Goal: Contribute content

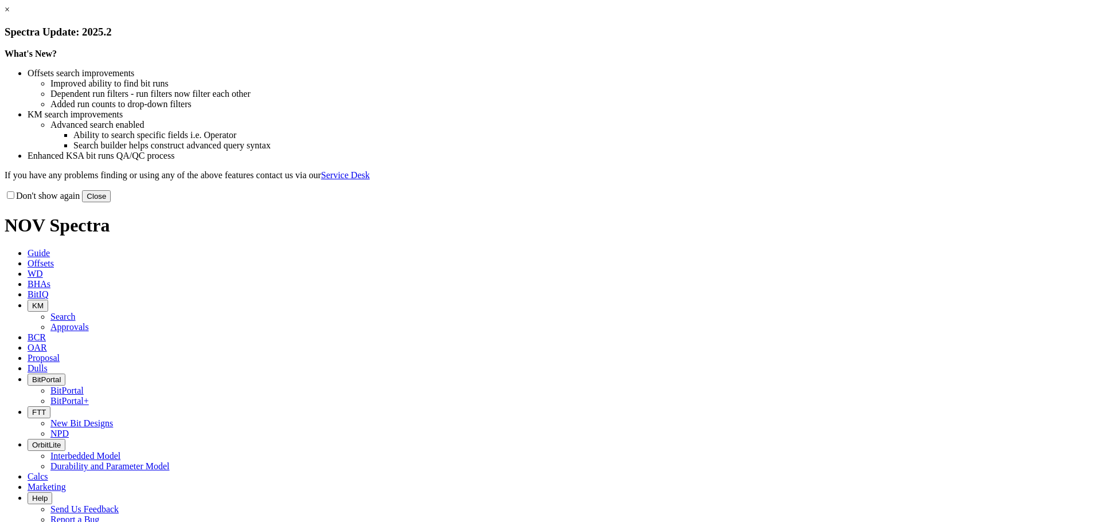
click at [111, 202] on button "Close" at bounding box center [96, 196] width 29 height 12
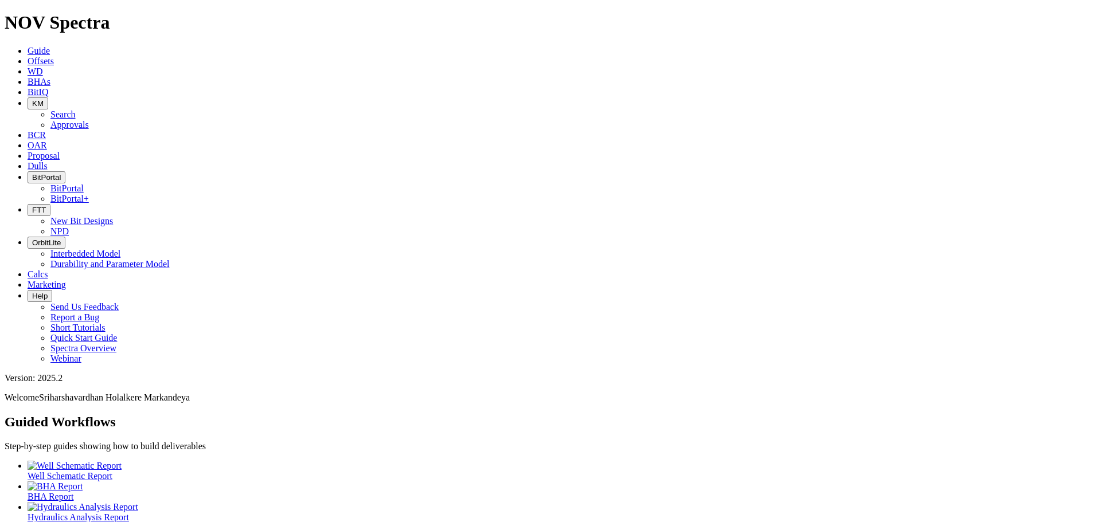
click at [48, 97] on button "KM" at bounding box center [38, 103] width 21 height 12
click at [76, 109] on link "Search" at bounding box center [62, 114] width 25 height 10
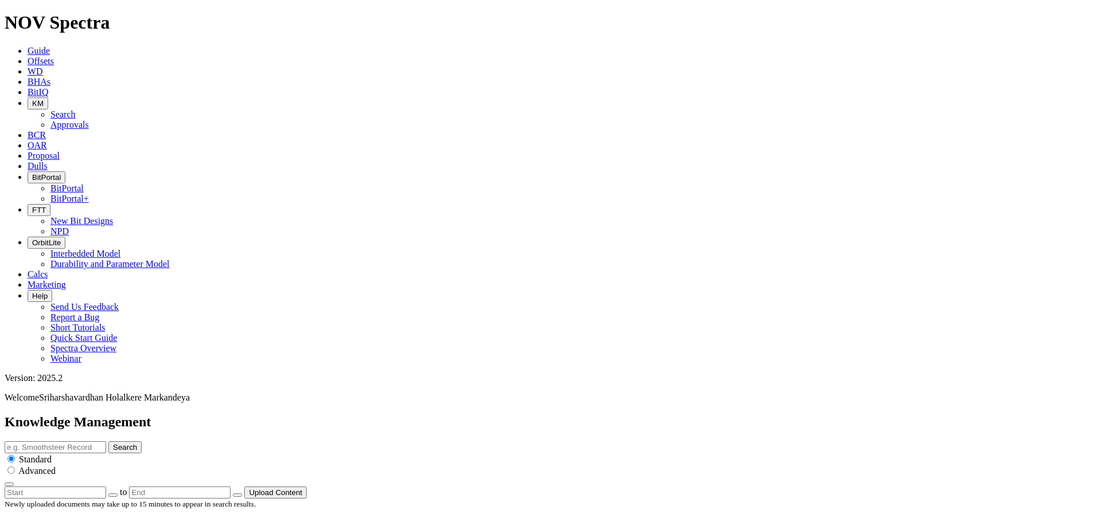
click at [106, 441] on input "text" at bounding box center [55, 447] width 101 height 12
type input "price list"
click at [108, 441] on button "Search" at bounding box center [124, 447] width 33 height 12
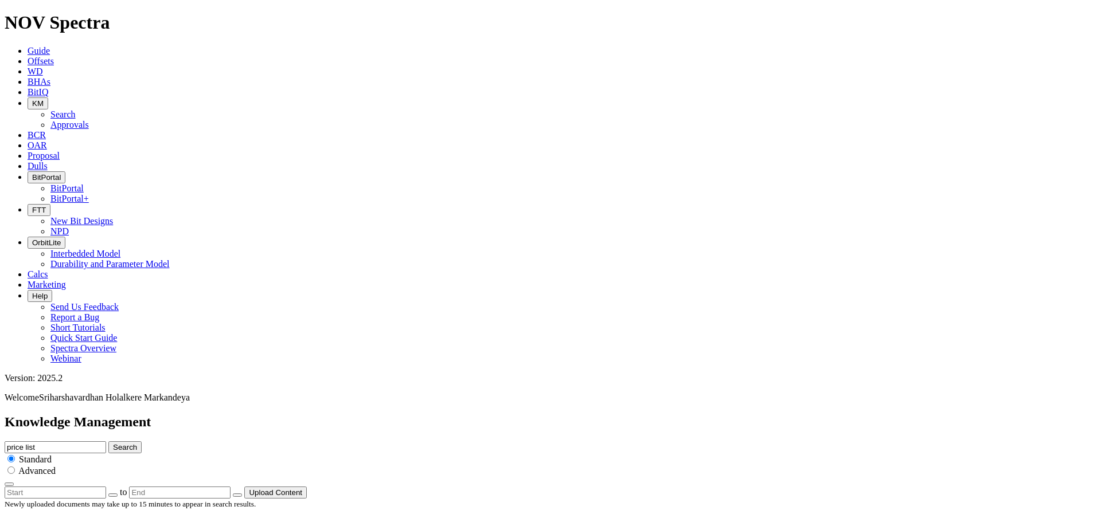
click at [142, 441] on button "Search" at bounding box center [124, 447] width 33 height 12
click at [307, 487] on button "Upload Content" at bounding box center [275, 493] width 62 height 12
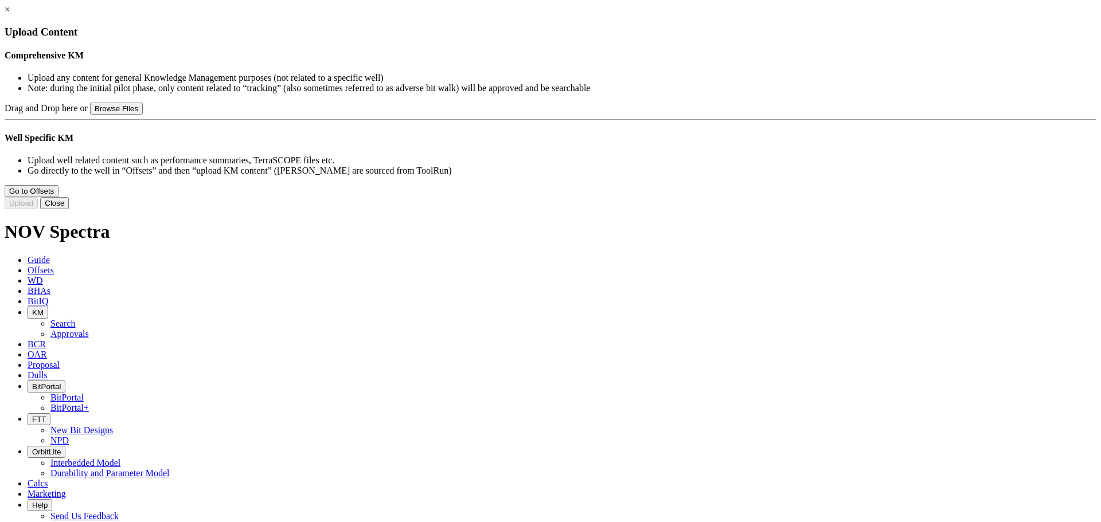
click at [143, 115] on button "Browse Files" at bounding box center [116, 109] width 53 height 12
type input "C:\fakepath\ReedHycalog International Price List 2025 FINAL_08_19_2025.pdf"
type input "ReedHycalog International Price List 2025 FINAL_08_19_2025.pdf"
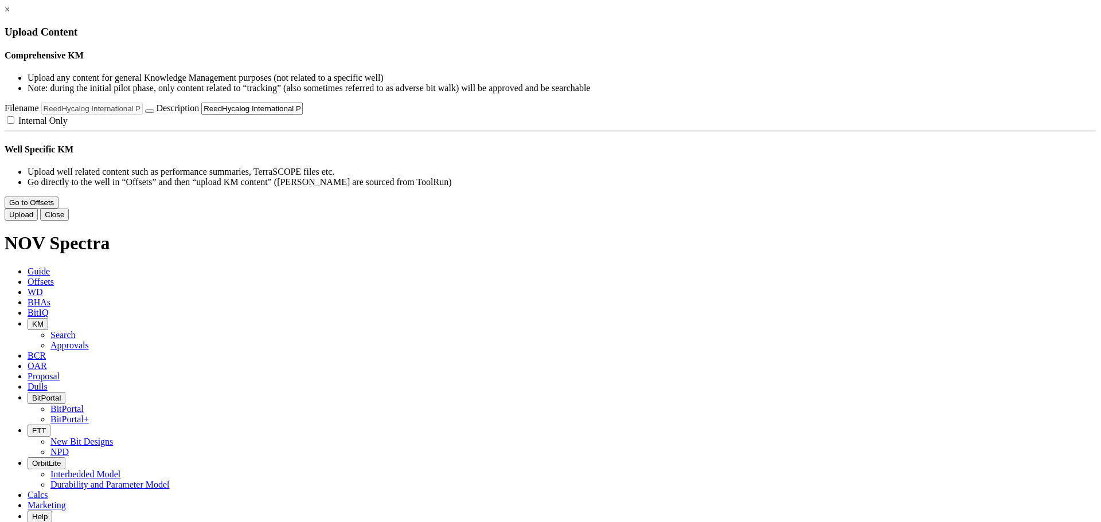
click at [38, 221] on button "Upload" at bounding box center [21, 215] width 33 height 12
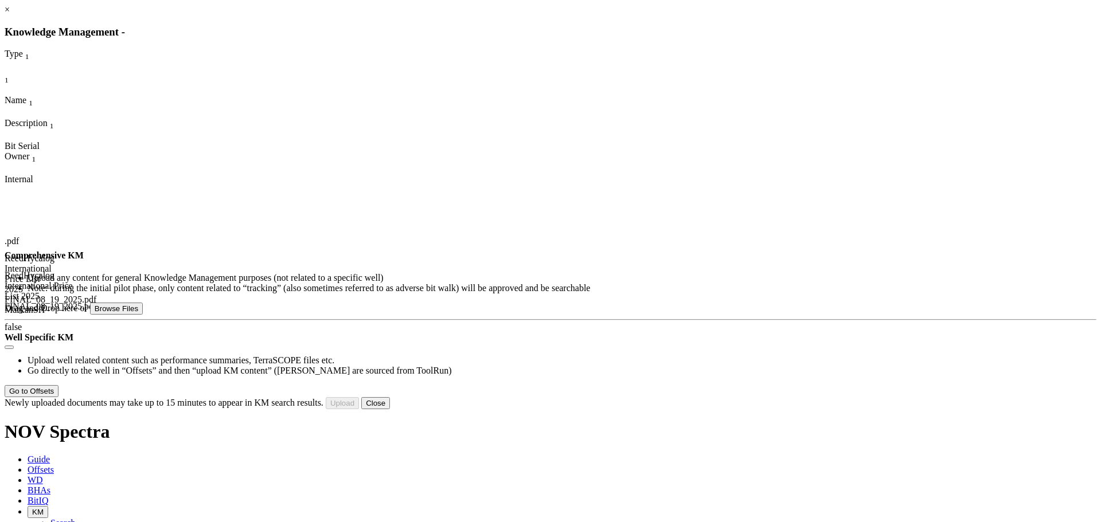
scroll to position [54, 0]
click at [390, 409] on button "Close" at bounding box center [375, 403] width 29 height 12
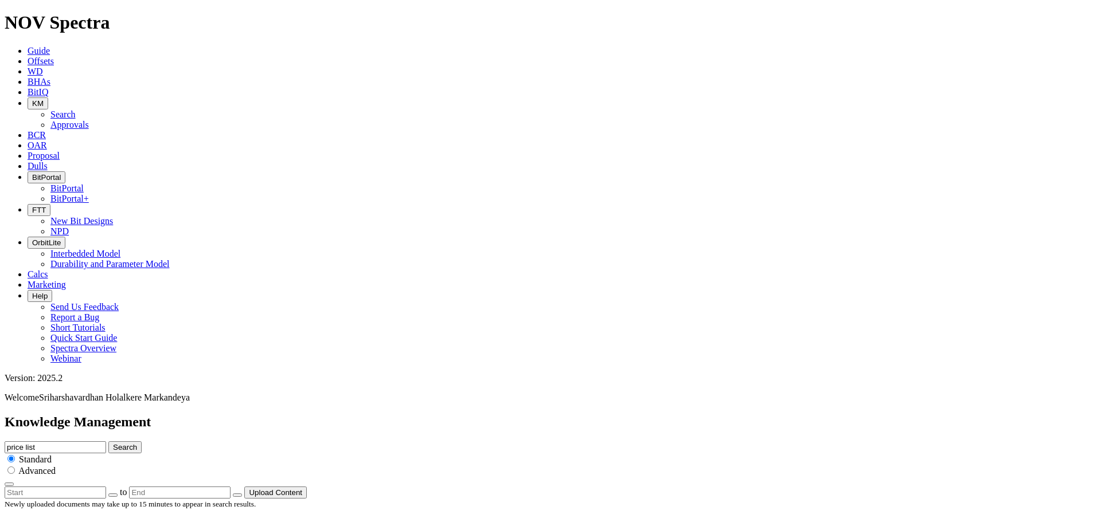
click at [44, 99] on span "KM" at bounding box center [37, 103] width 11 height 9
click at [89, 120] on link "Approvals" at bounding box center [69, 125] width 38 height 10
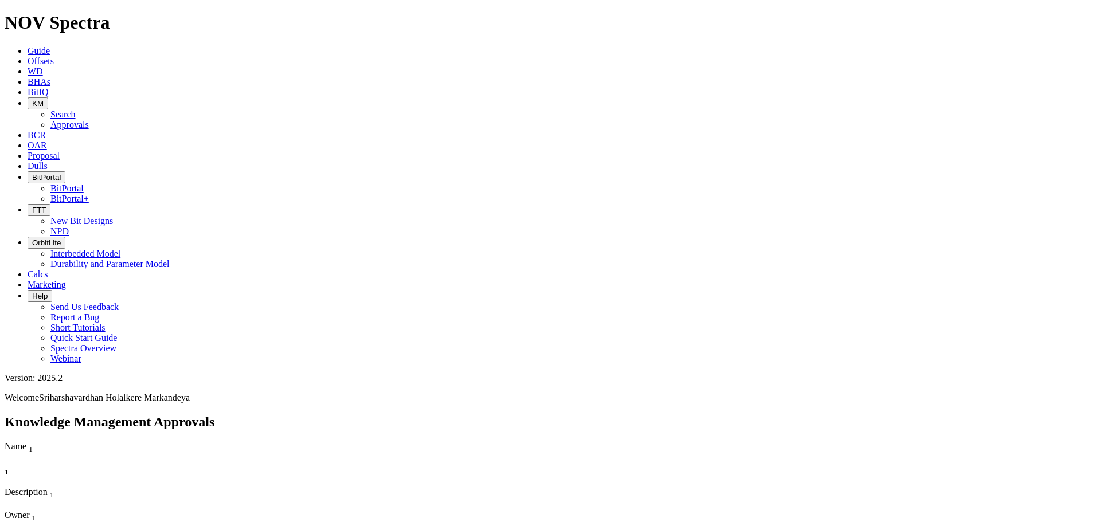
click at [44, 99] on span "KM" at bounding box center [37, 103] width 11 height 9
click at [76, 109] on link "Search" at bounding box center [62, 114] width 25 height 10
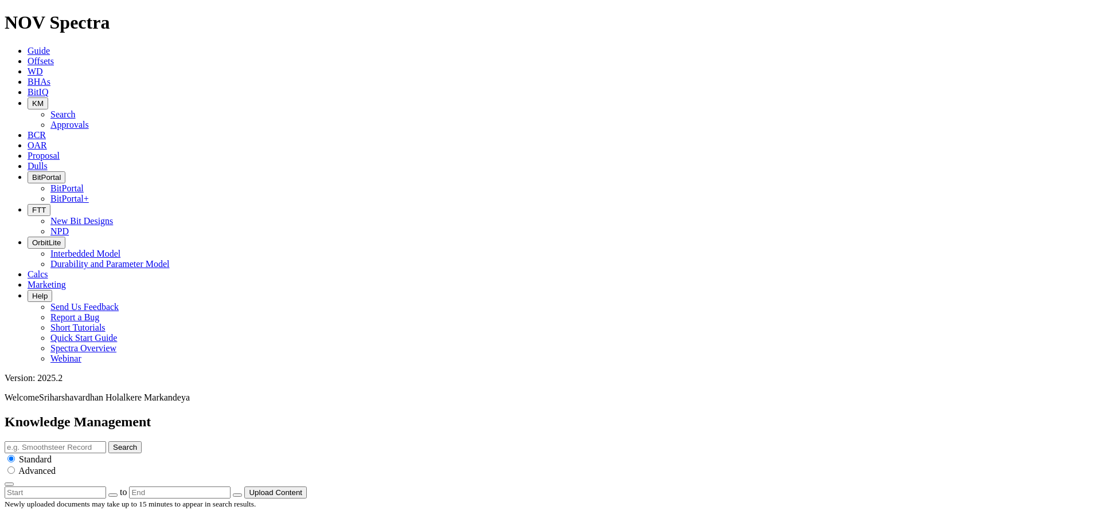
click at [106, 441] on input "text" at bounding box center [55, 447] width 101 height 12
type input "price list"
click at [108, 441] on button "Search" at bounding box center [124, 447] width 33 height 12
